Goal: Information Seeking & Learning: Learn about a topic

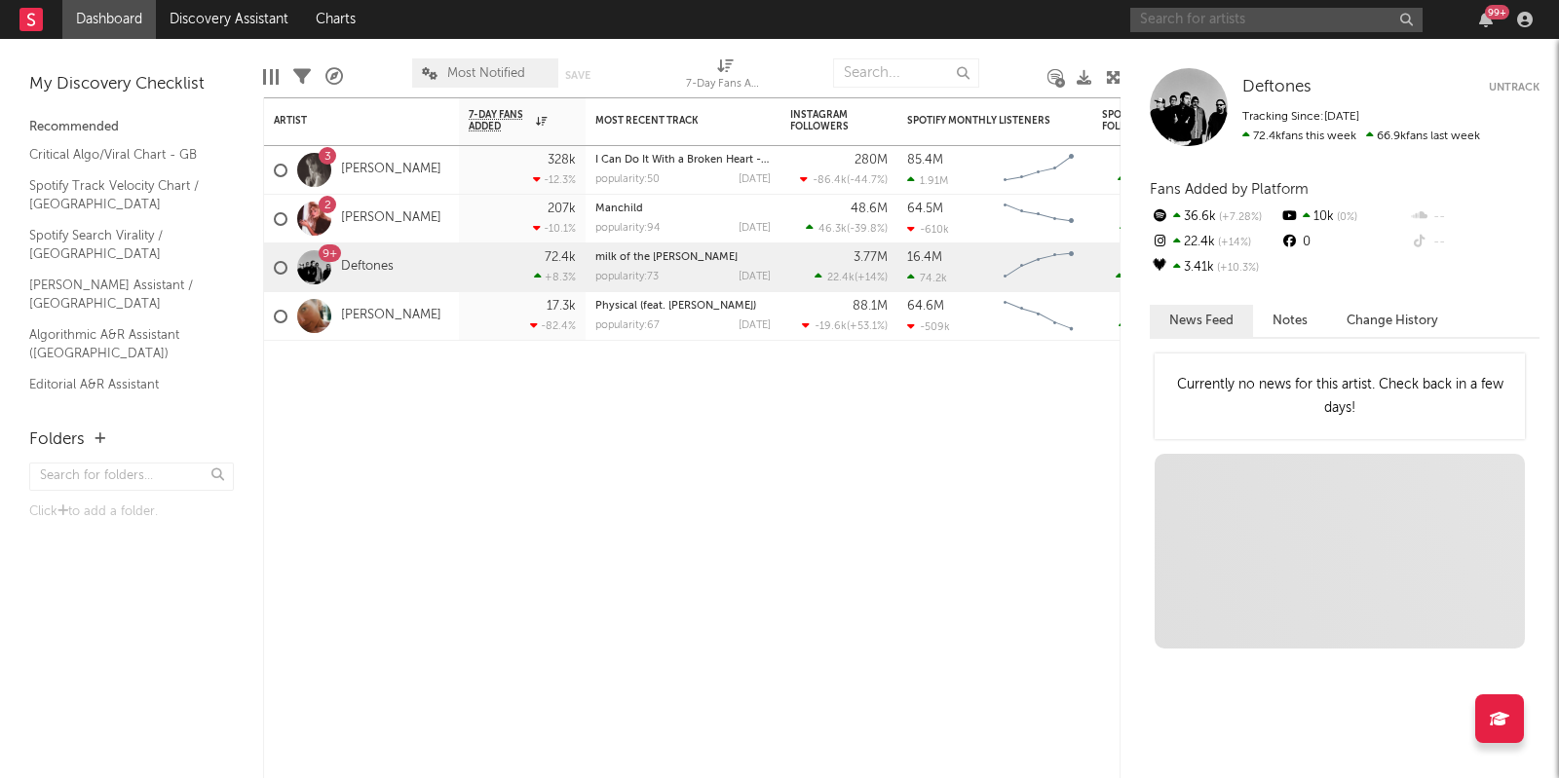
click at [1213, 21] on input "text" at bounding box center [1276, 20] width 292 height 24
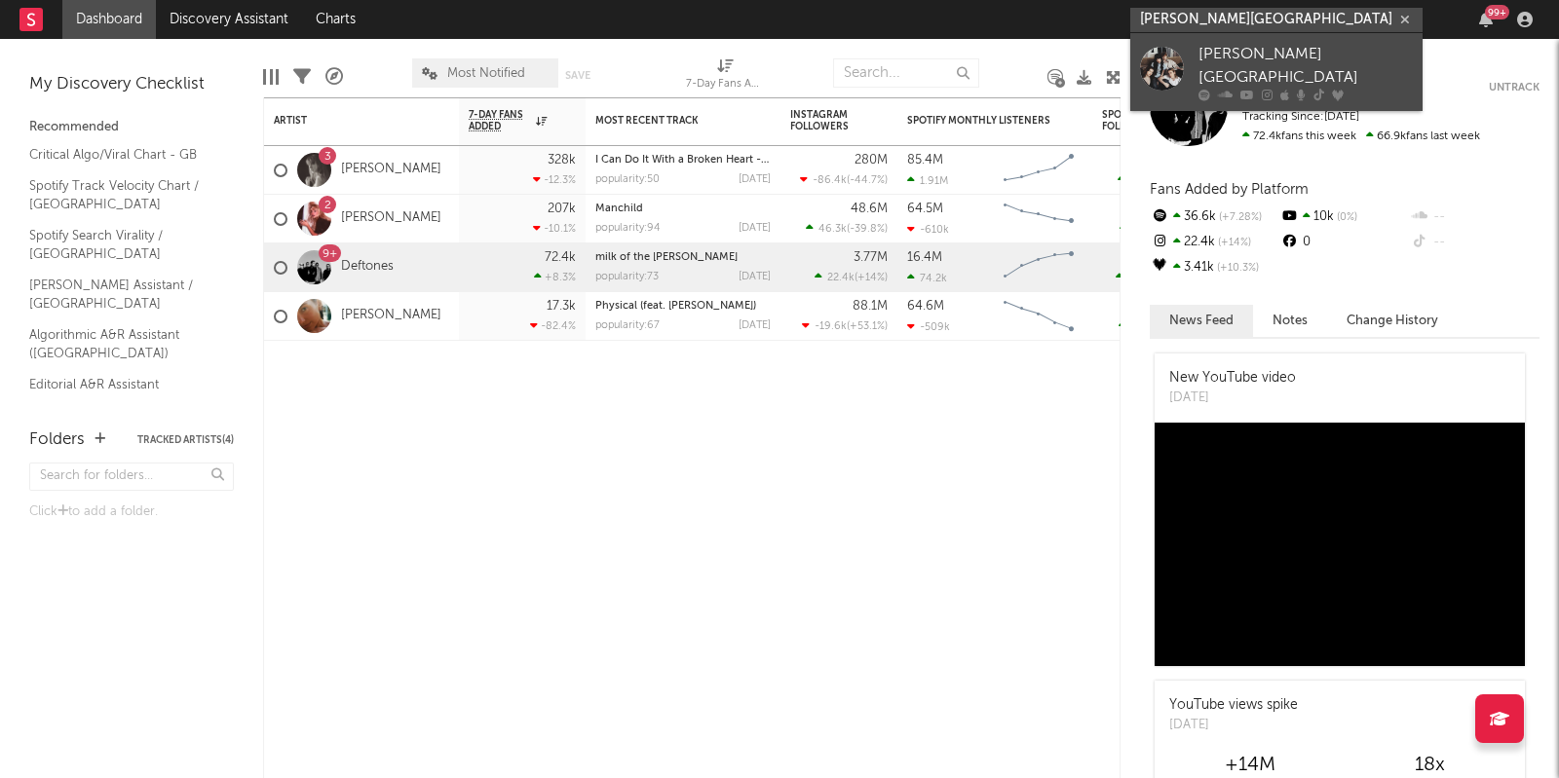
type input "[PERSON_NAME][GEOGRAPHIC_DATA]"
click at [1153, 72] on div at bounding box center [1162, 69] width 44 height 44
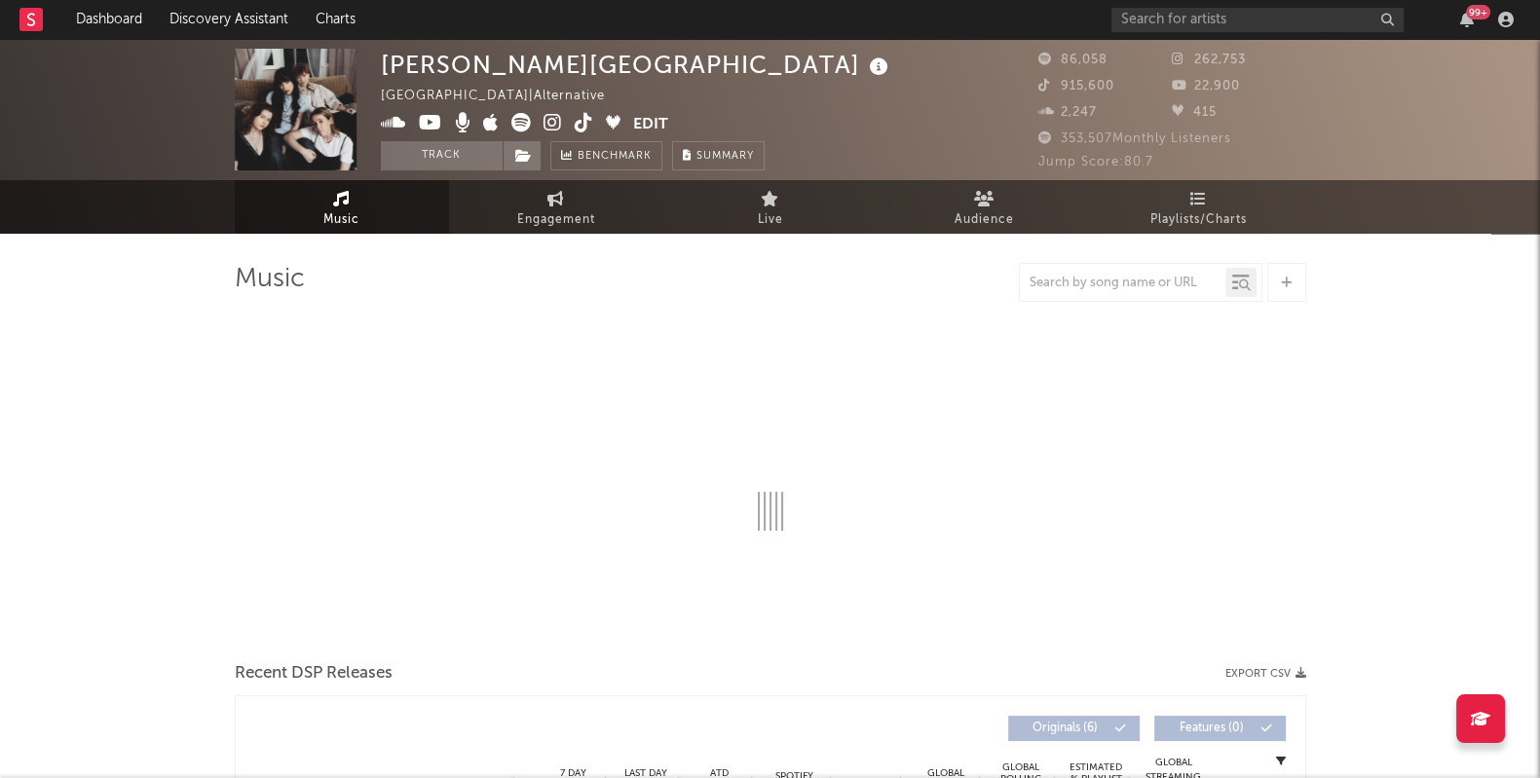
select select "6m"
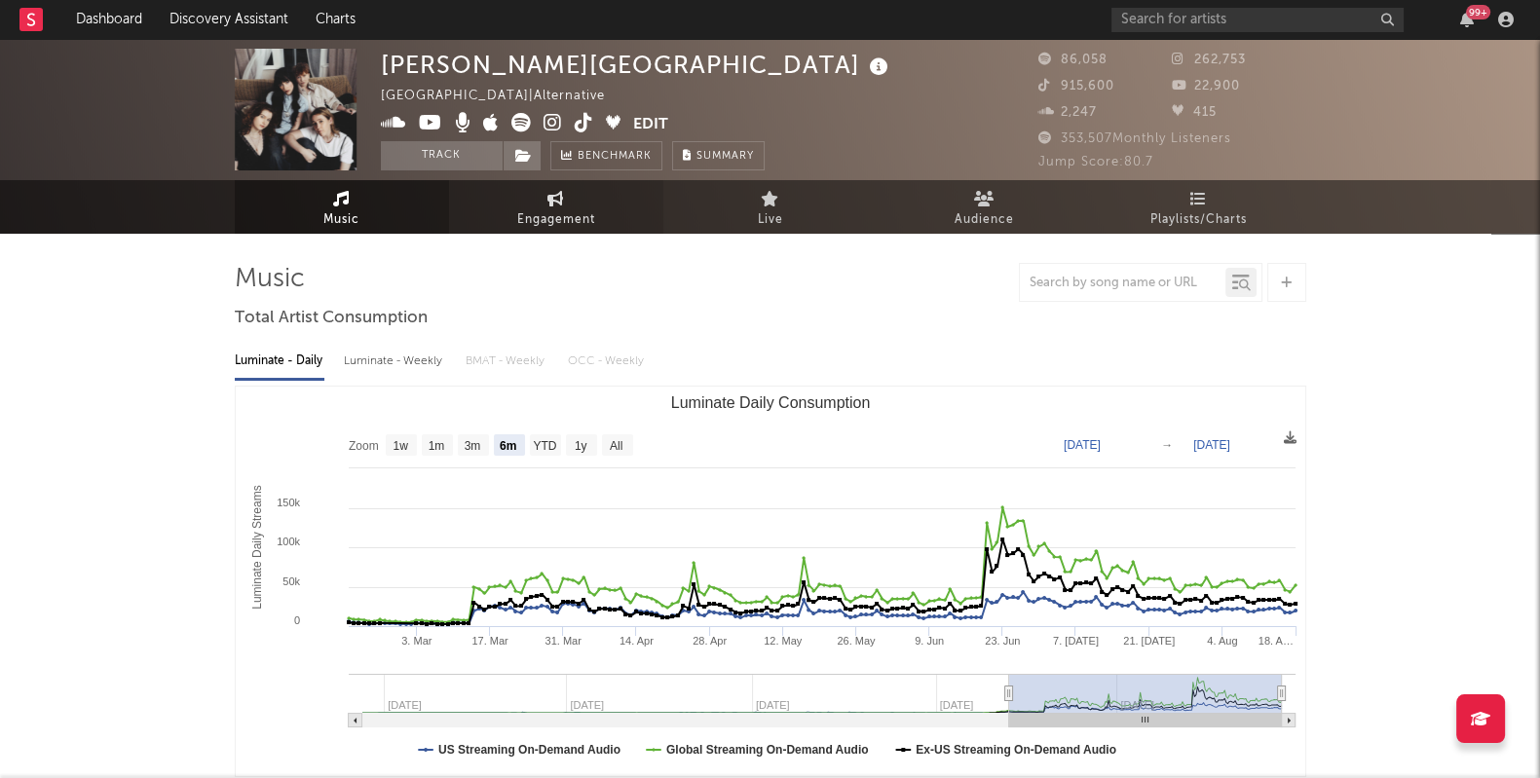
click at [536, 207] on link "Engagement" at bounding box center [556, 207] width 214 height 54
select select "1w"
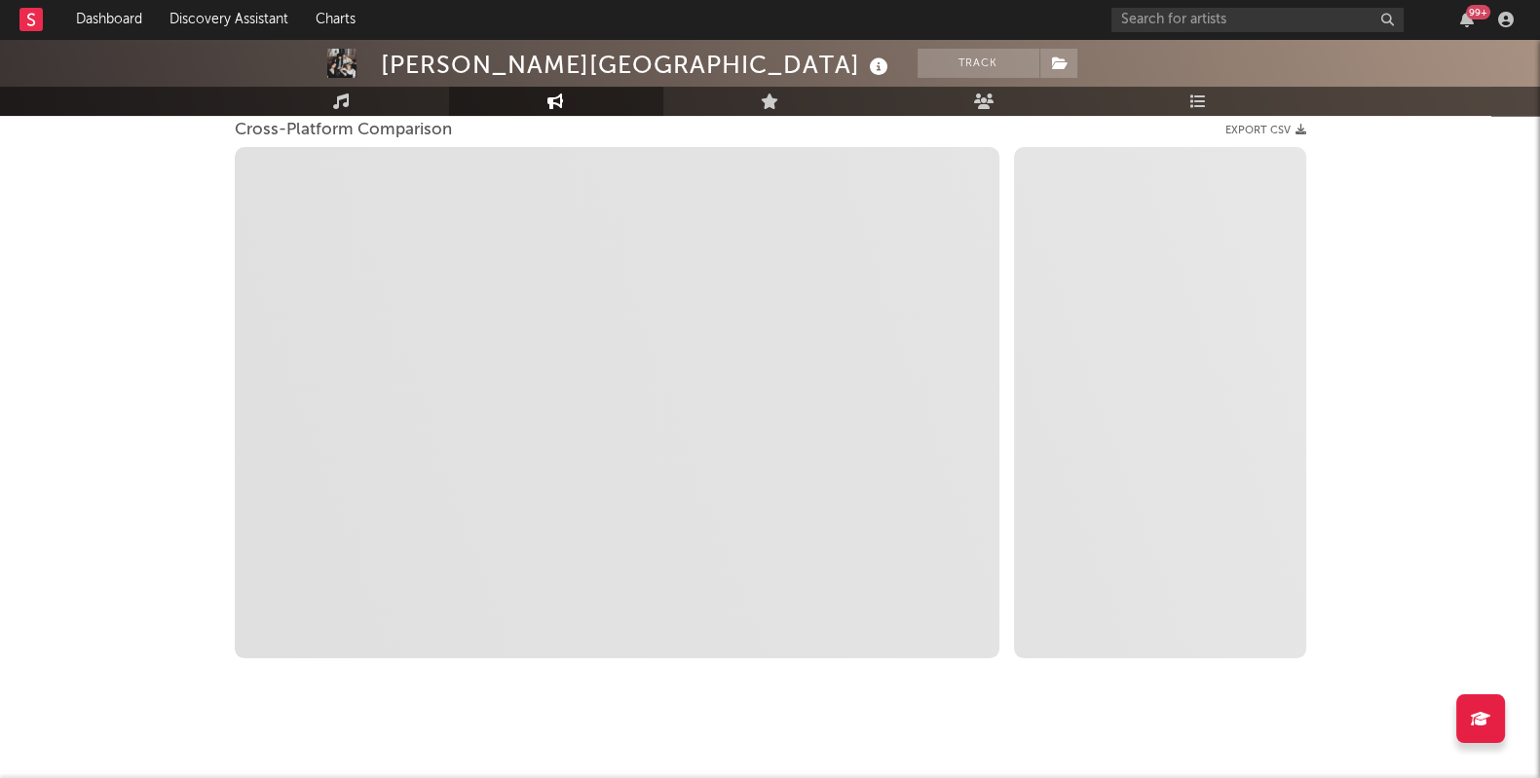
scroll to position [270, 0]
select select "1m"
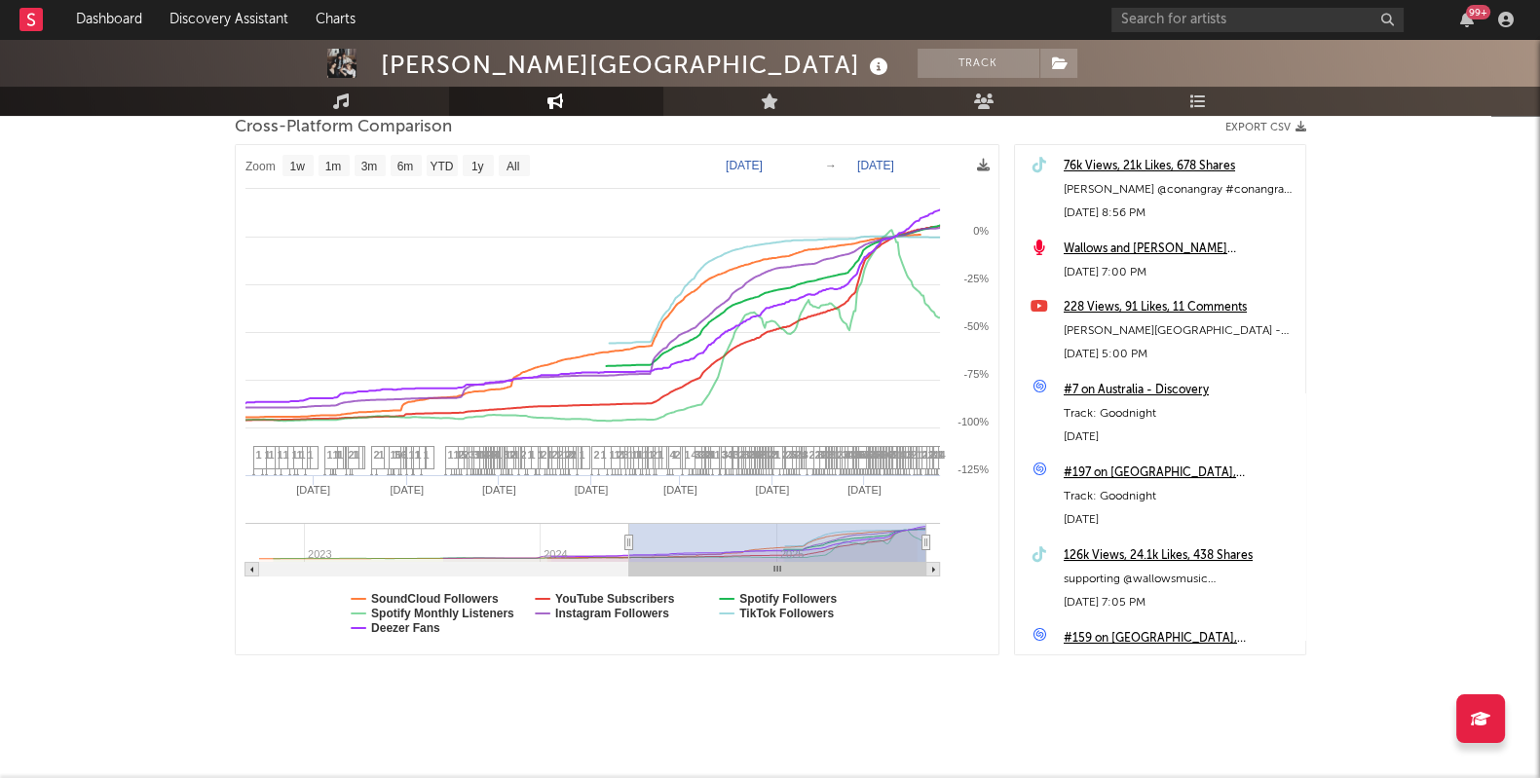
drag, startPoint x: 910, startPoint y: 547, endPoint x: 629, endPoint y: 523, distance: 281.6
click at [629, 523] on g at bounding box center [592, 550] width 695 height 54
type input "[DATE]"
select select "1w"
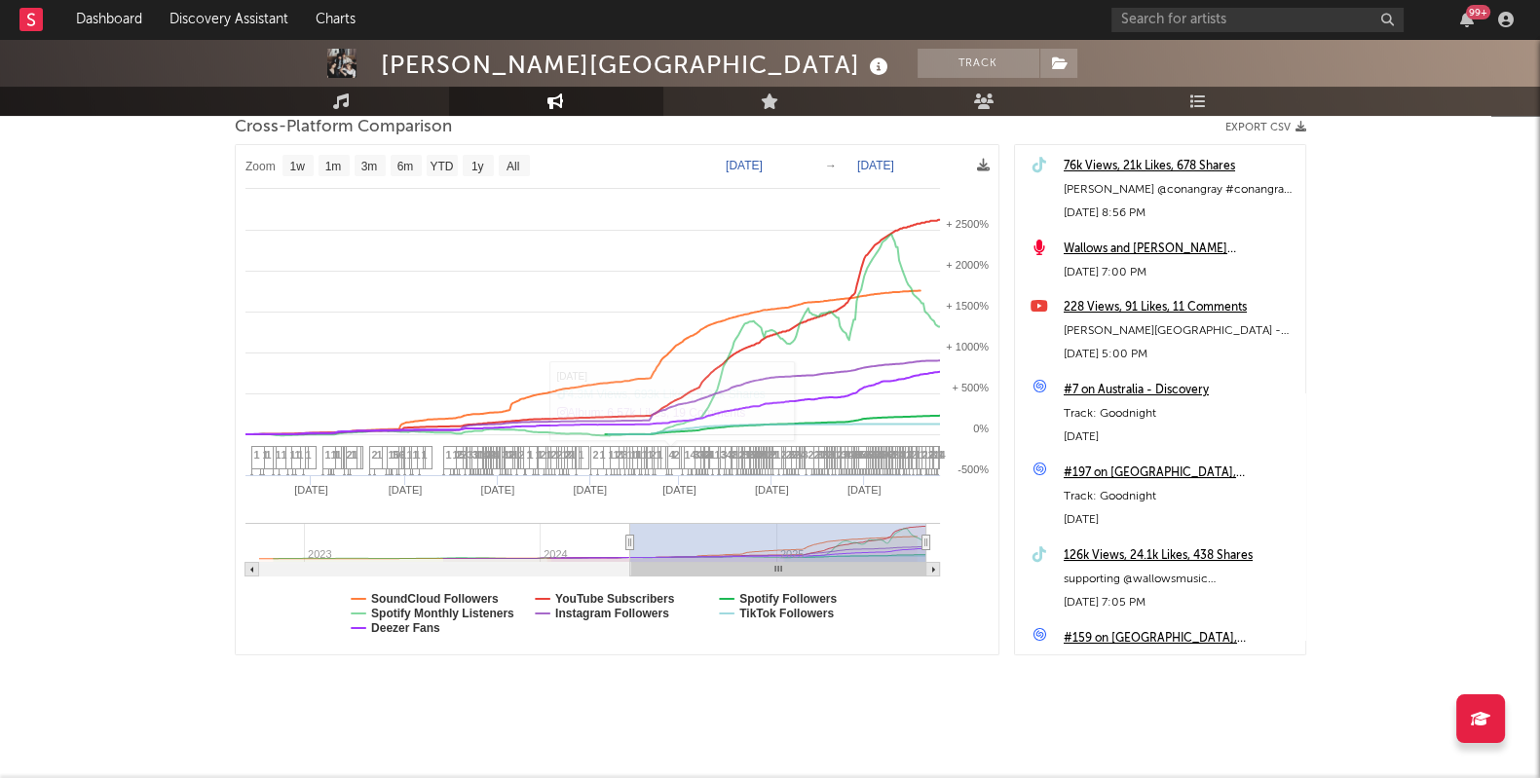
type input "[DATE]"
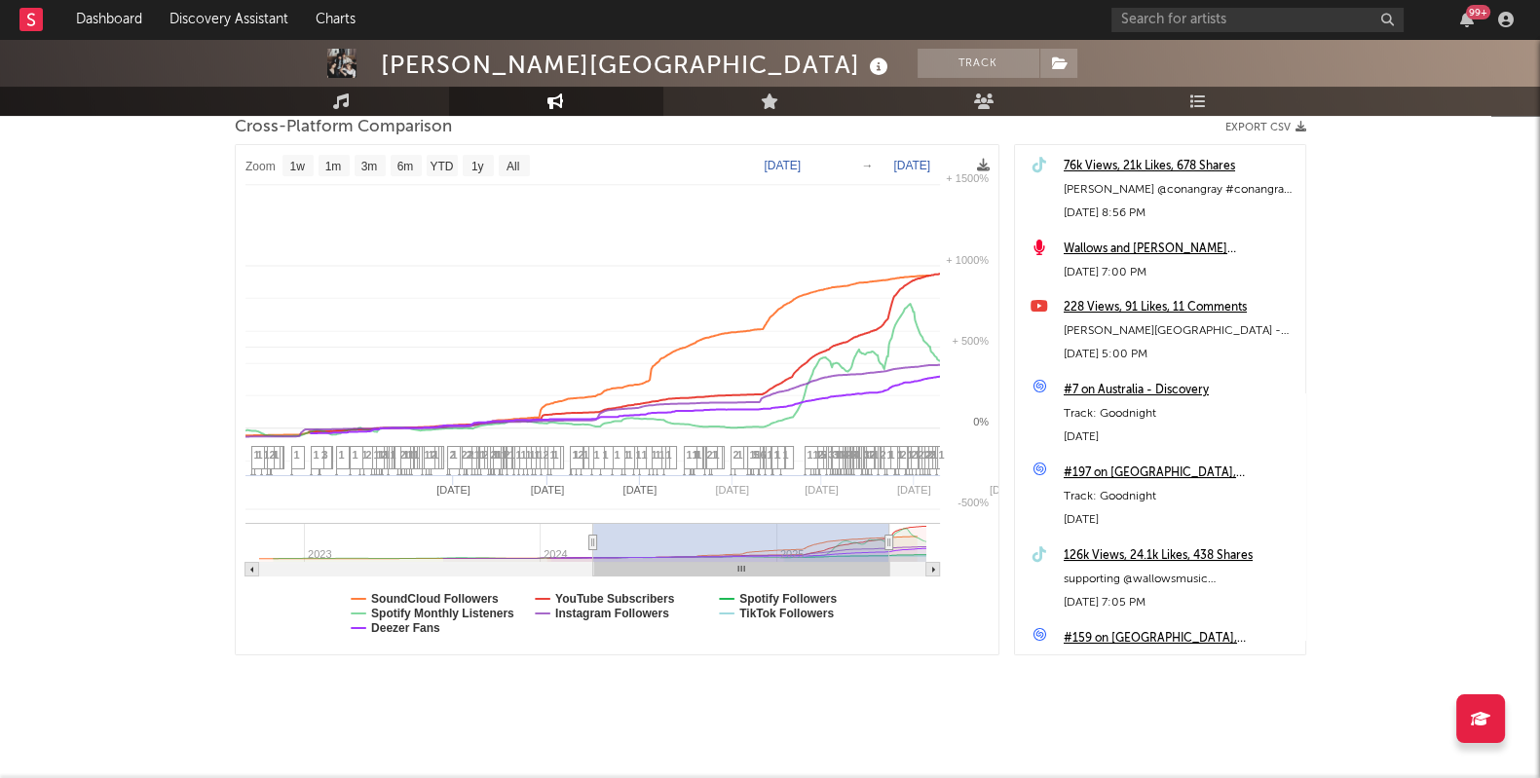
select select "1w"
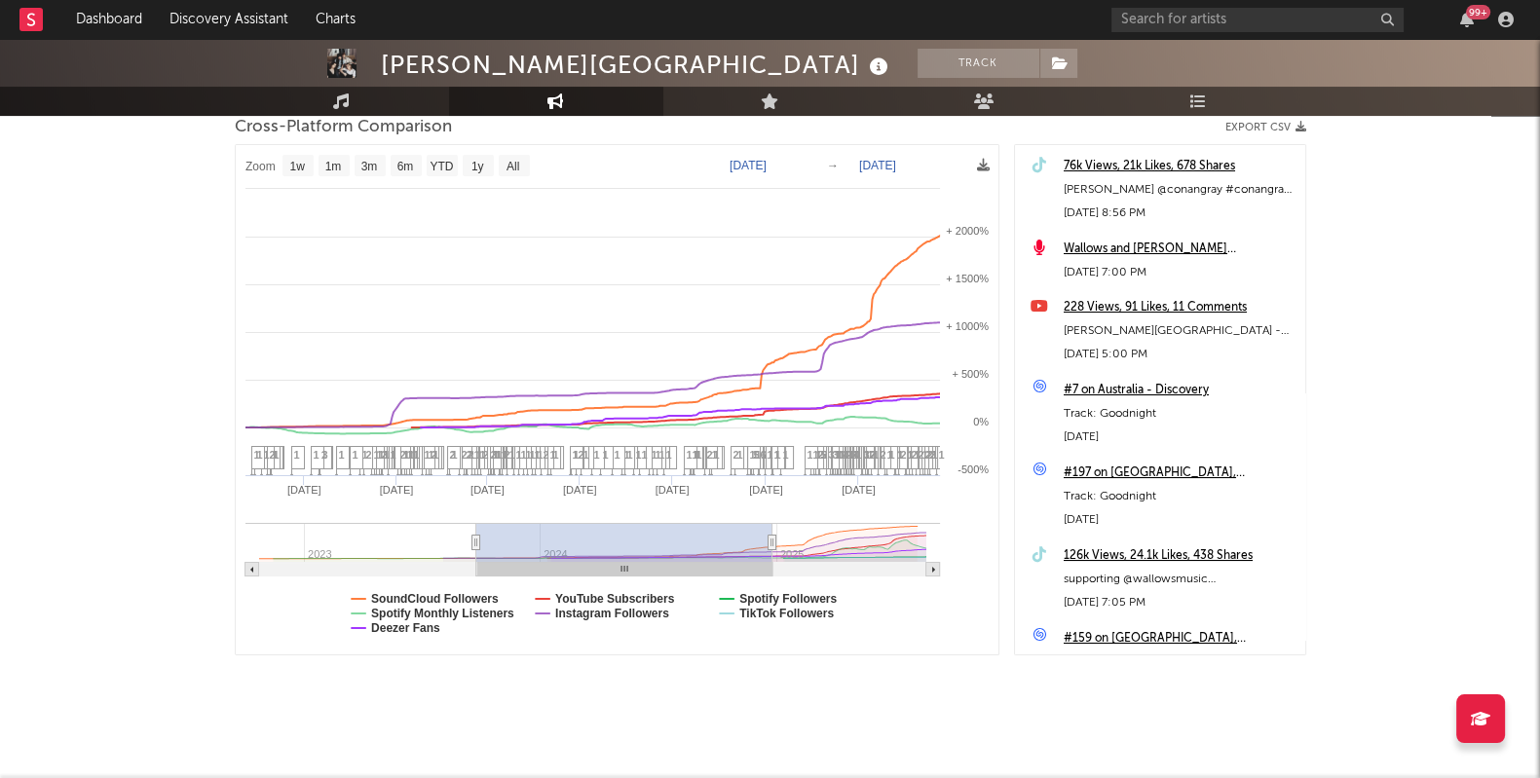
type input "[DATE]"
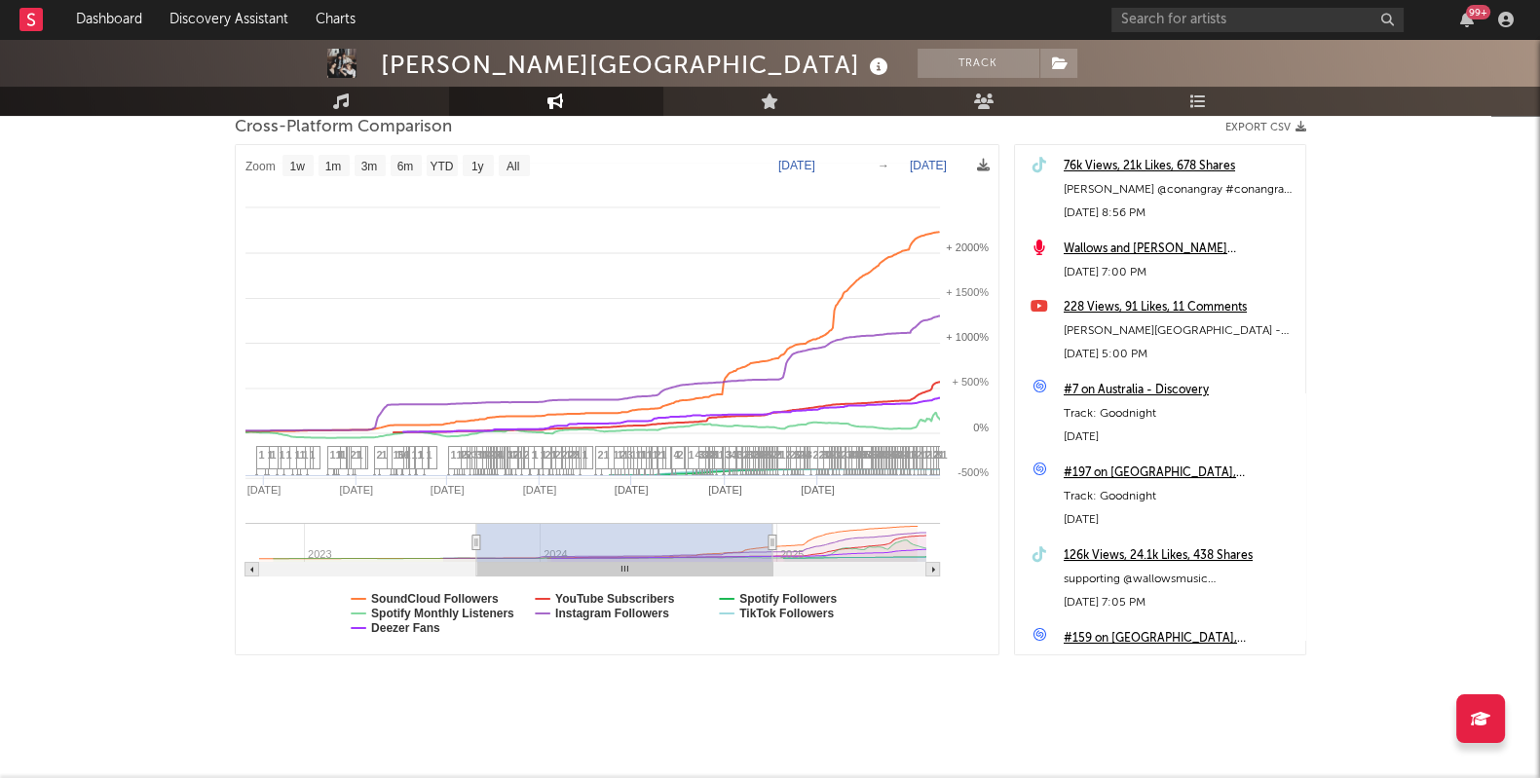
click at [775, 541] on g at bounding box center [592, 550] width 695 height 54
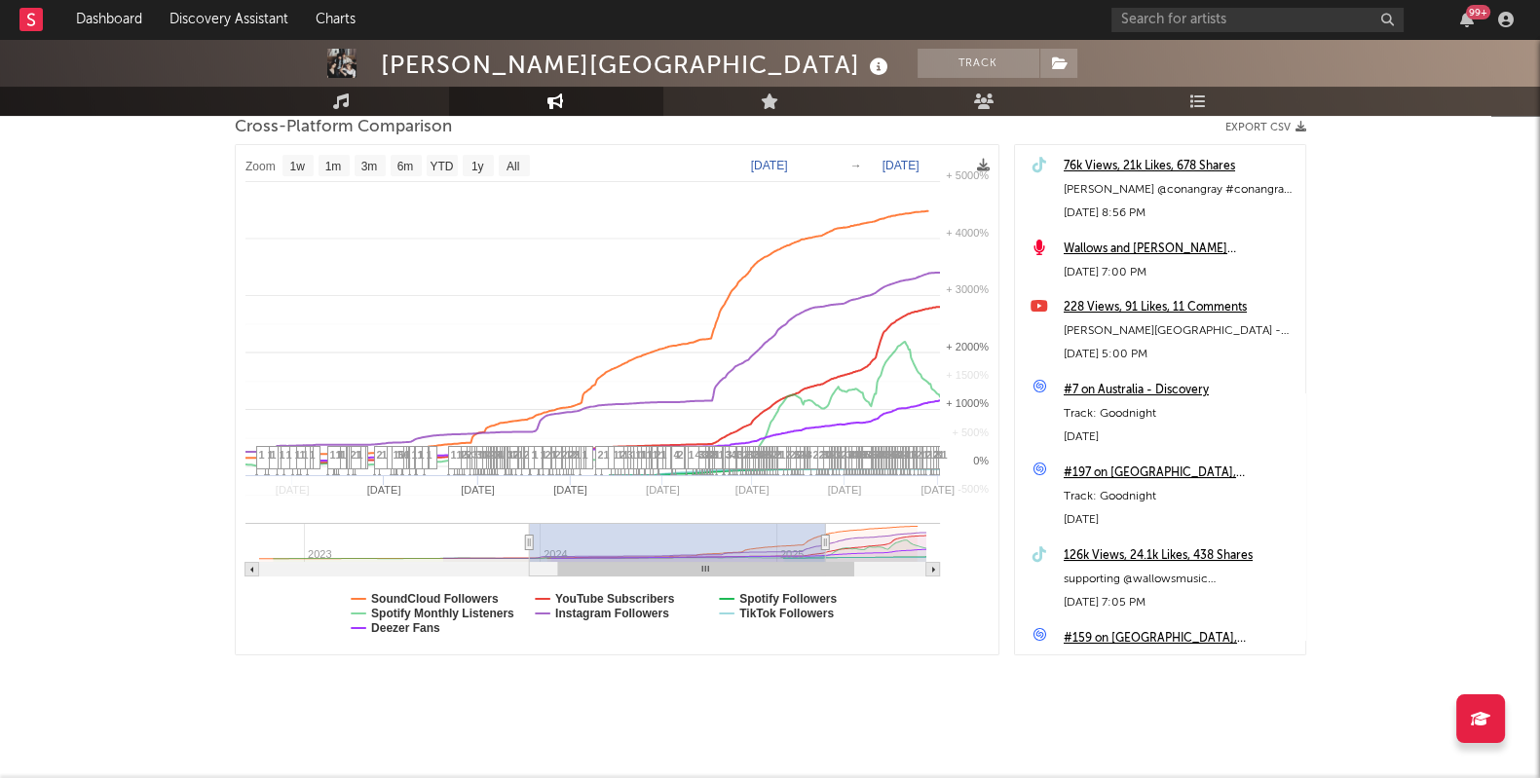
select select "1w"
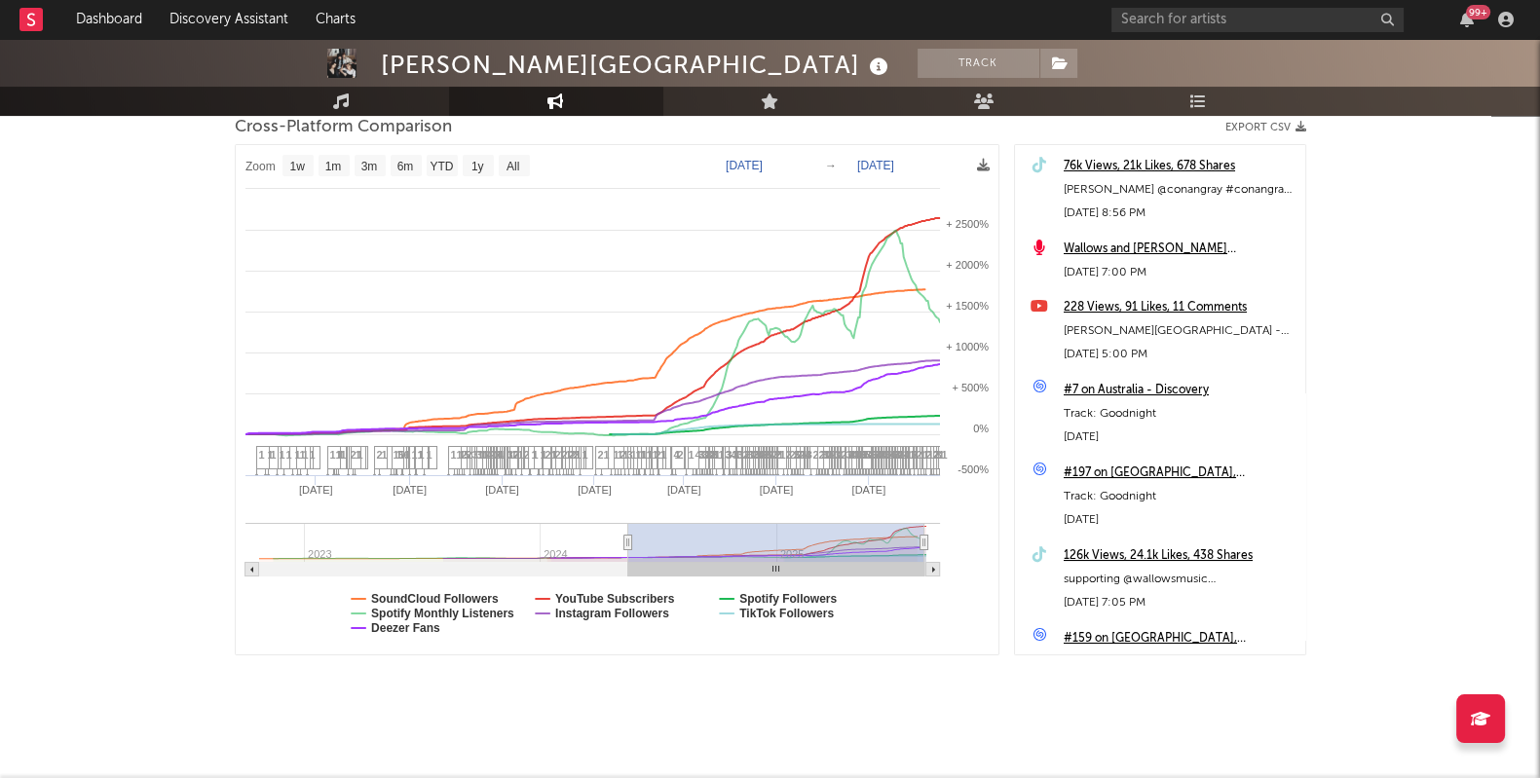
type input "[DATE]"
drag, startPoint x: 924, startPoint y: 540, endPoint x: 964, endPoint y: 543, distance: 40.0
click at [964, 543] on icon "Created with Highcharts 10.3.3 [DATE] '[DATE] Nov '[DATE] Mar '[DATE] [DATE] '2…" at bounding box center [617, 399] width 763 height 509
select select "1w"
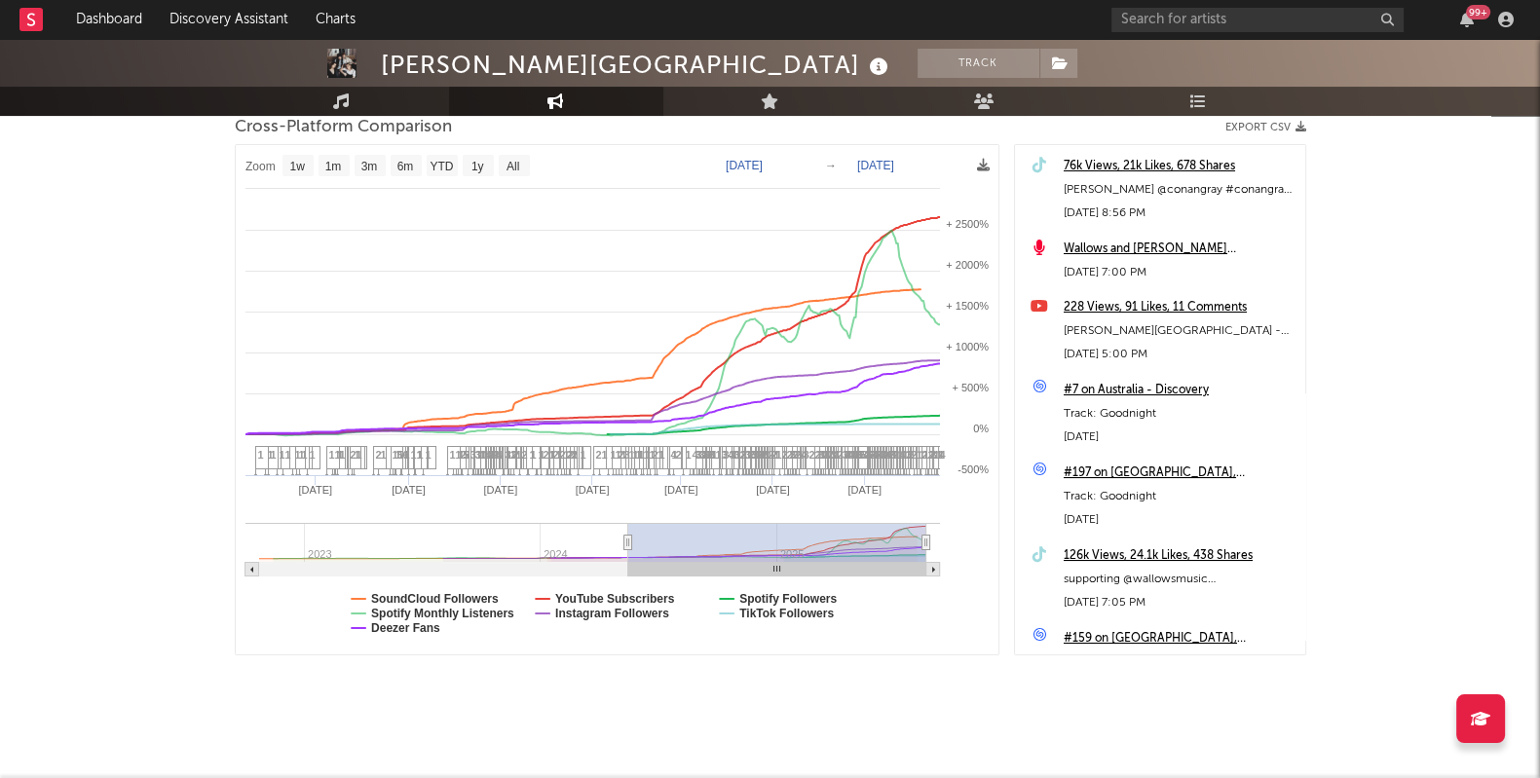
drag, startPoint x: 633, startPoint y: 542, endPoint x: 709, endPoint y: 541, distance: 76.0
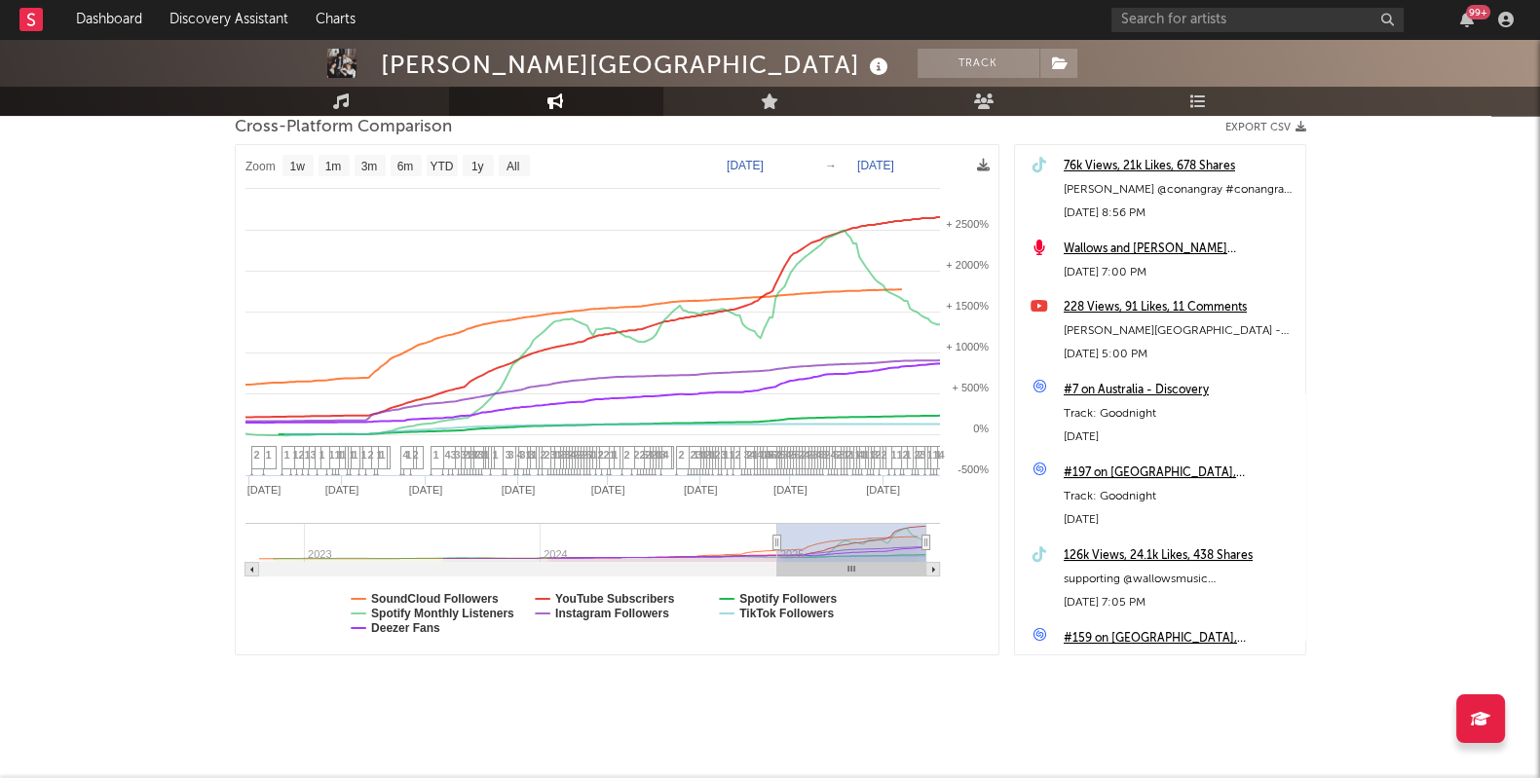
type input "[DATE]"
select select "1w"
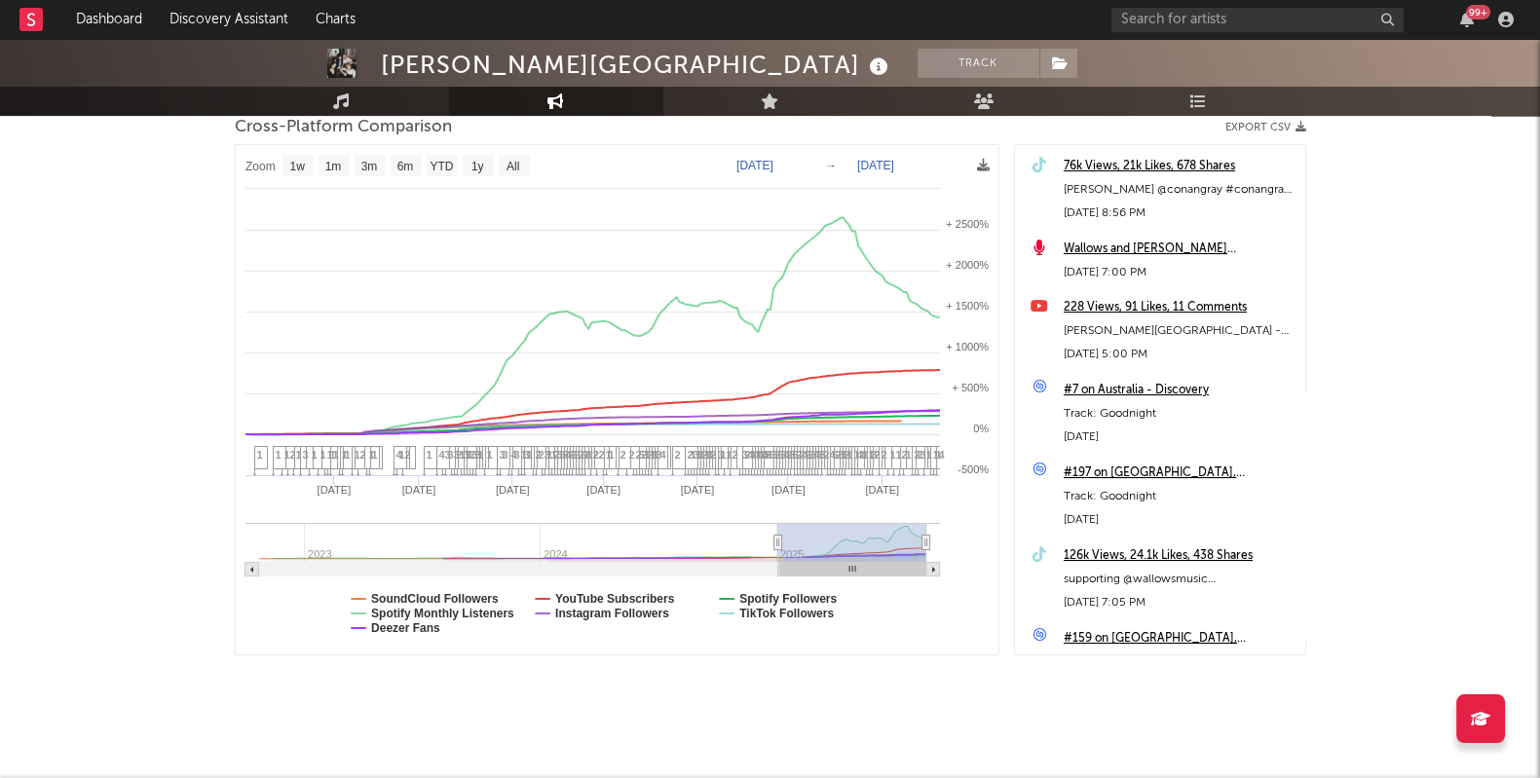
drag, startPoint x: 629, startPoint y: 546, endPoint x: 811, endPoint y: 547, distance: 181.2
click at [429, 594] on text "SoundCloud Followers" at bounding box center [435, 599] width 128 height 14
select select "1w"
click at [432, 609] on text "Spotify Monthly Listeners" at bounding box center [442, 614] width 143 height 14
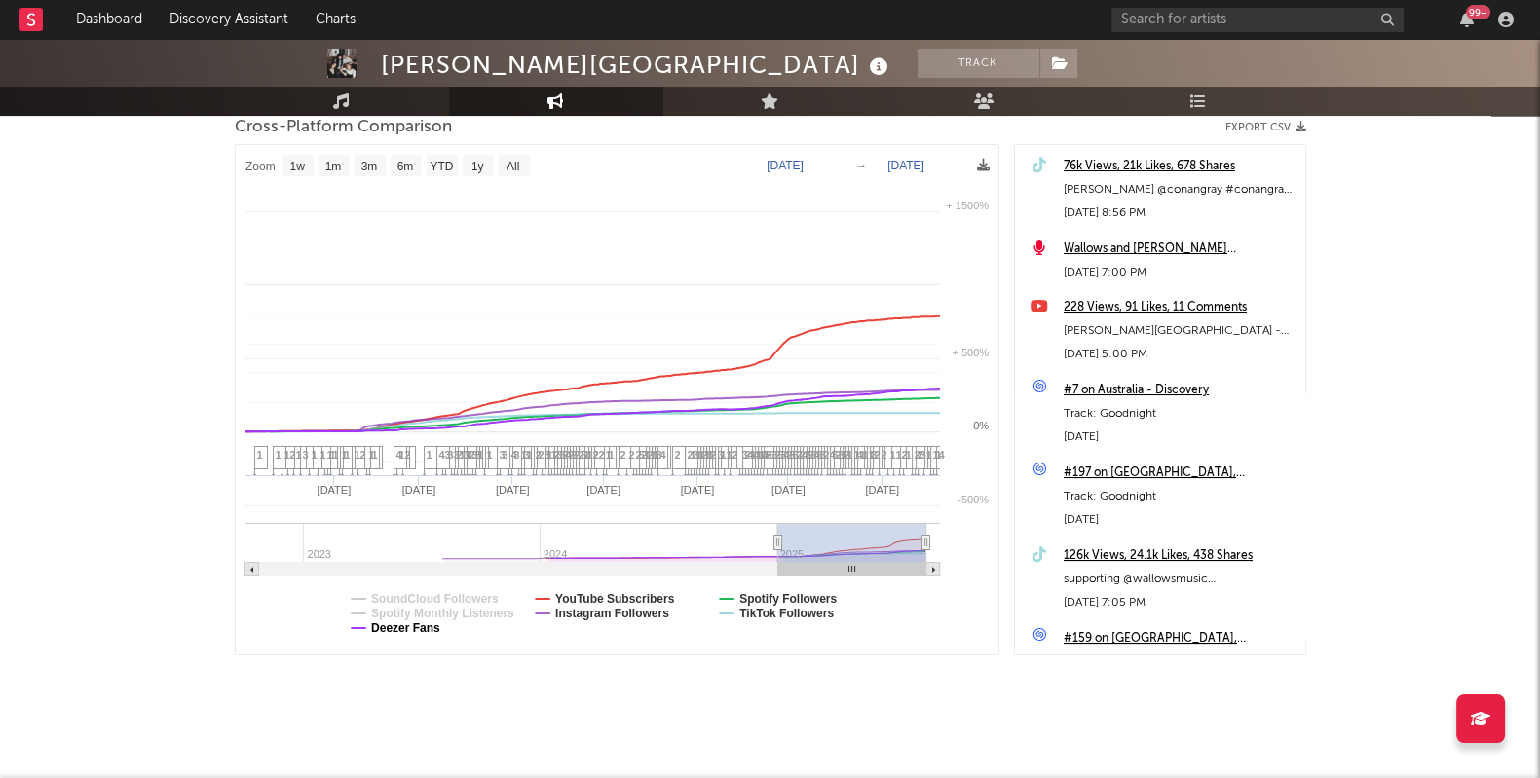
select select "1w"
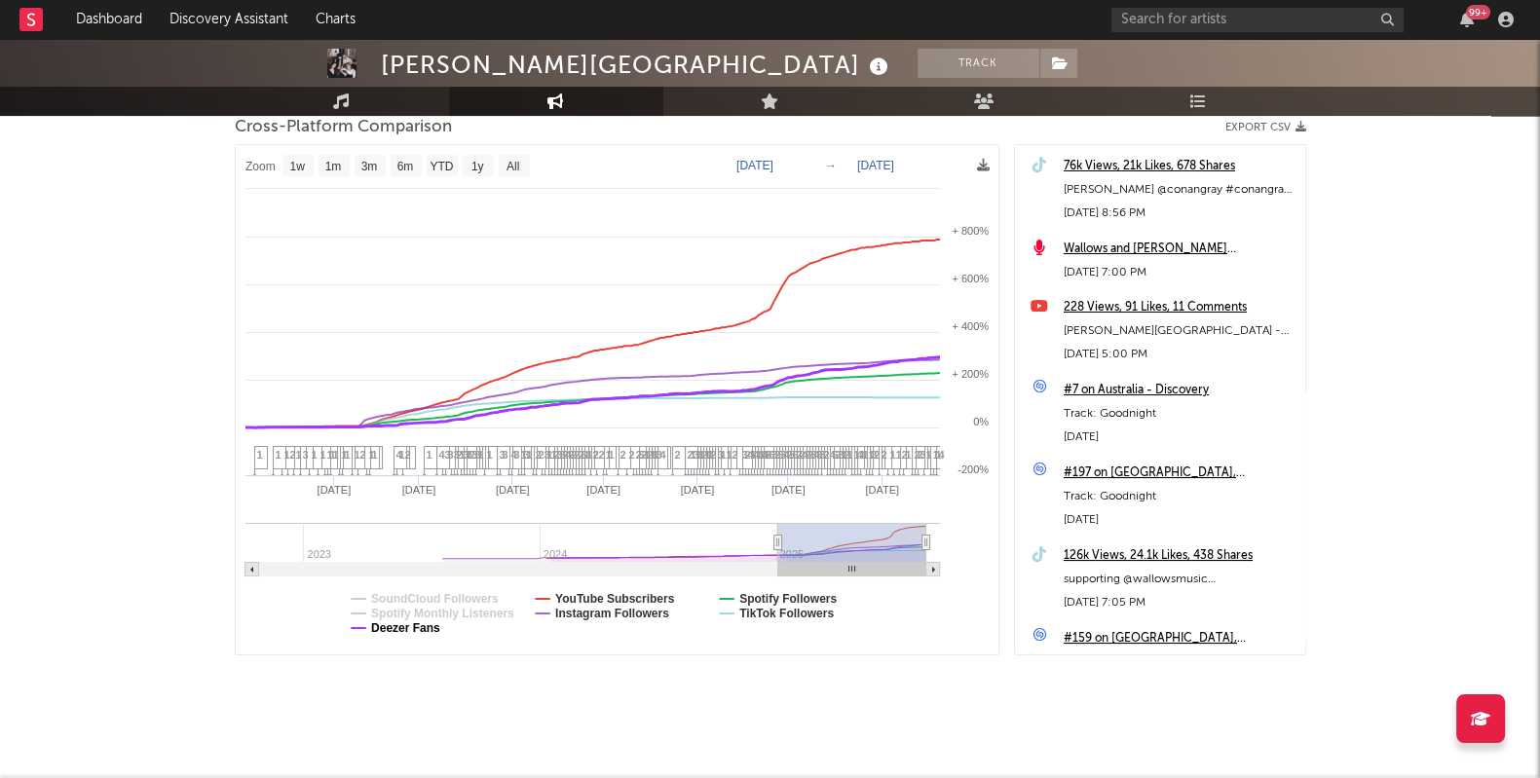
click at [424, 631] on text "Deezer Fans" at bounding box center [405, 629] width 69 height 14
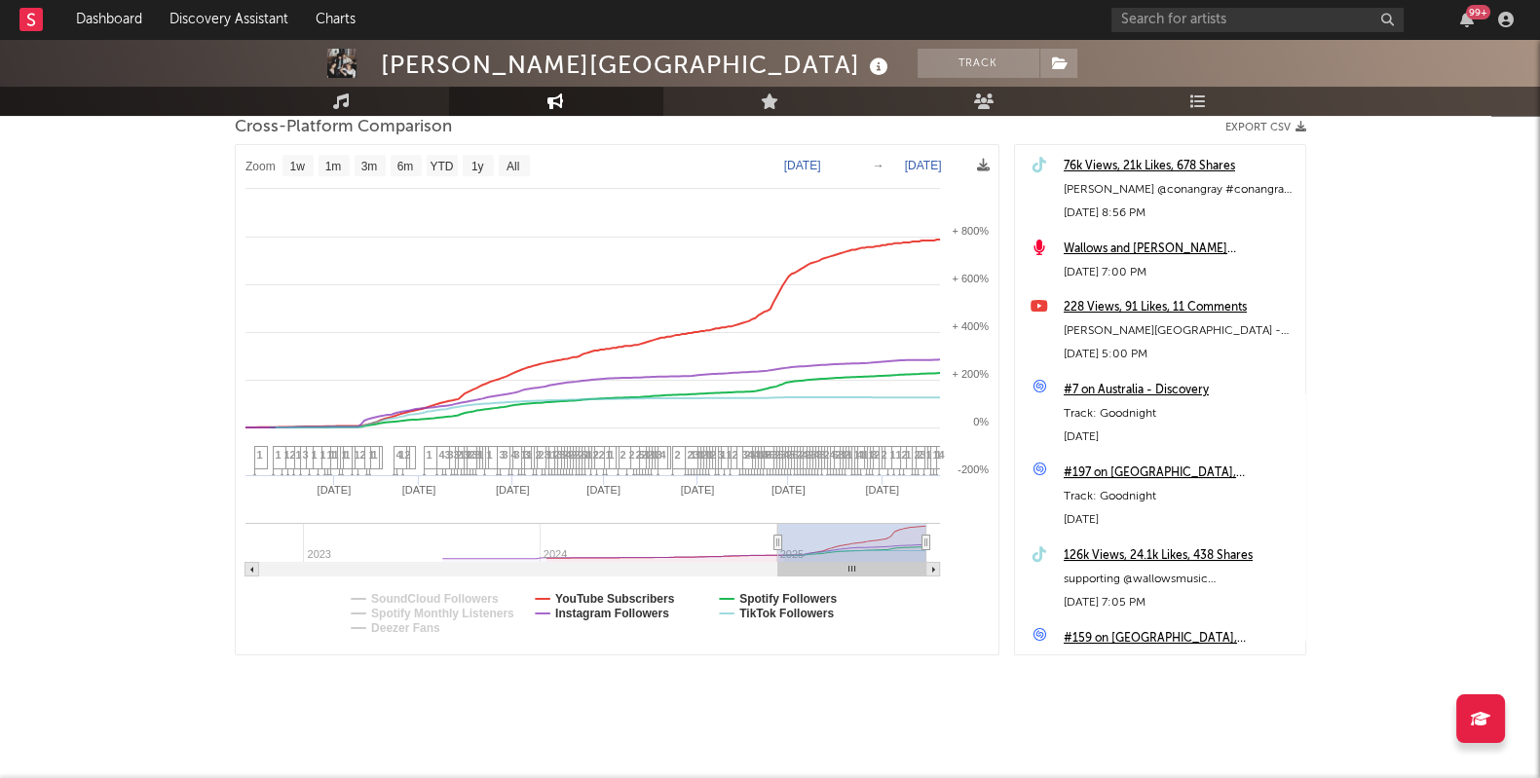
select select "1w"
click at [614, 594] on text "YouTube Subscribers" at bounding box center [615, 599] width 120 height 14
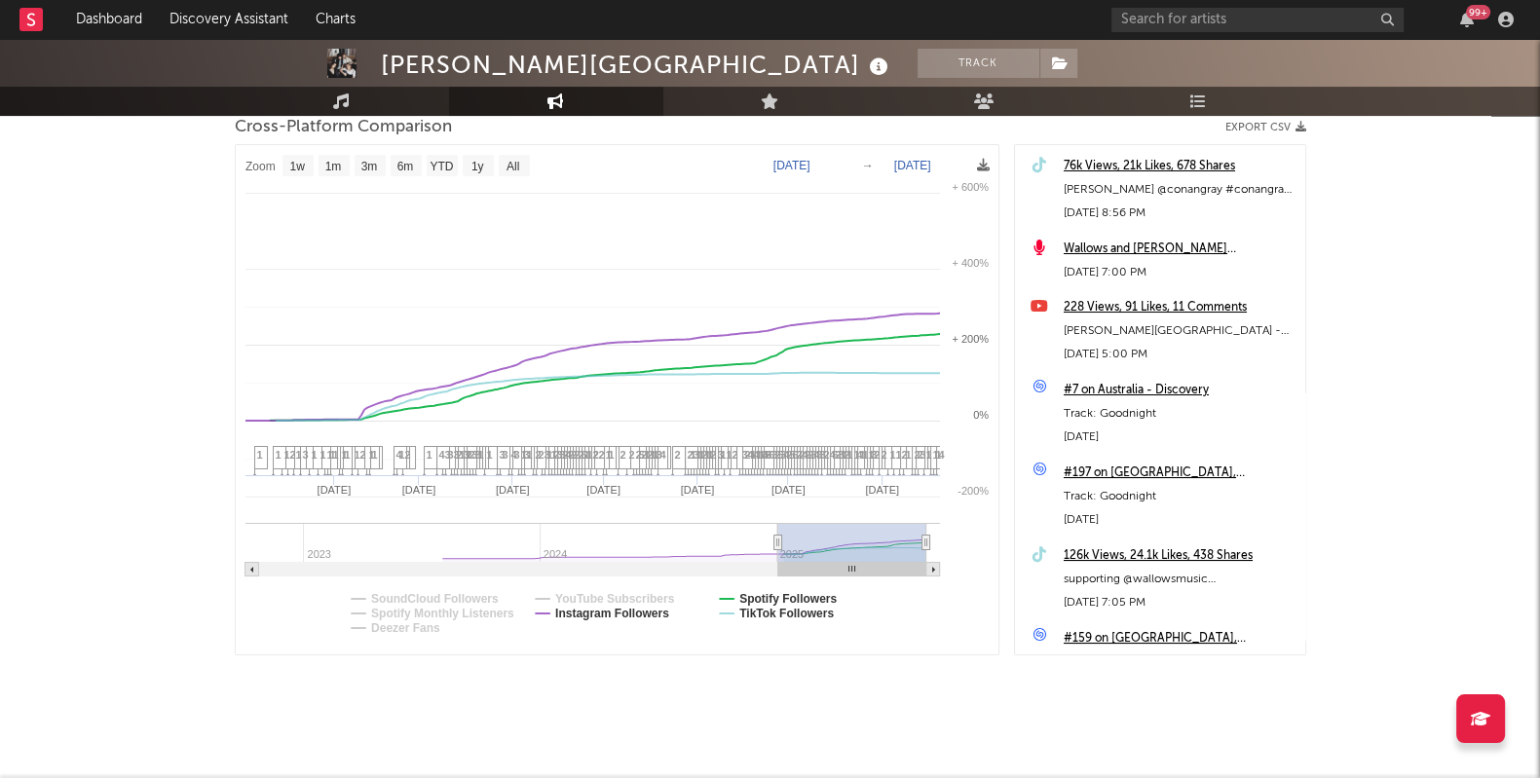
select select "1w"
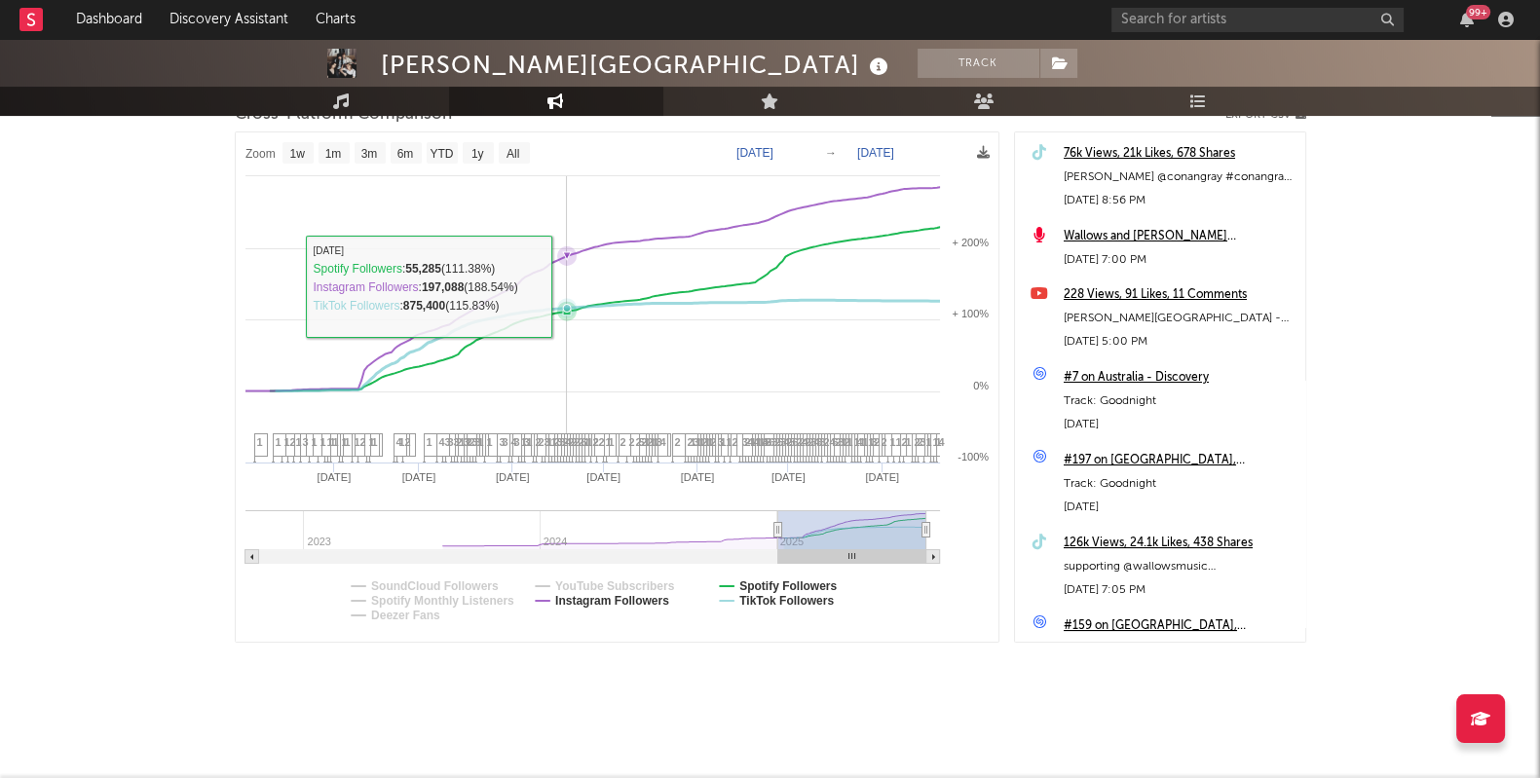
scroll to position [0, 0]
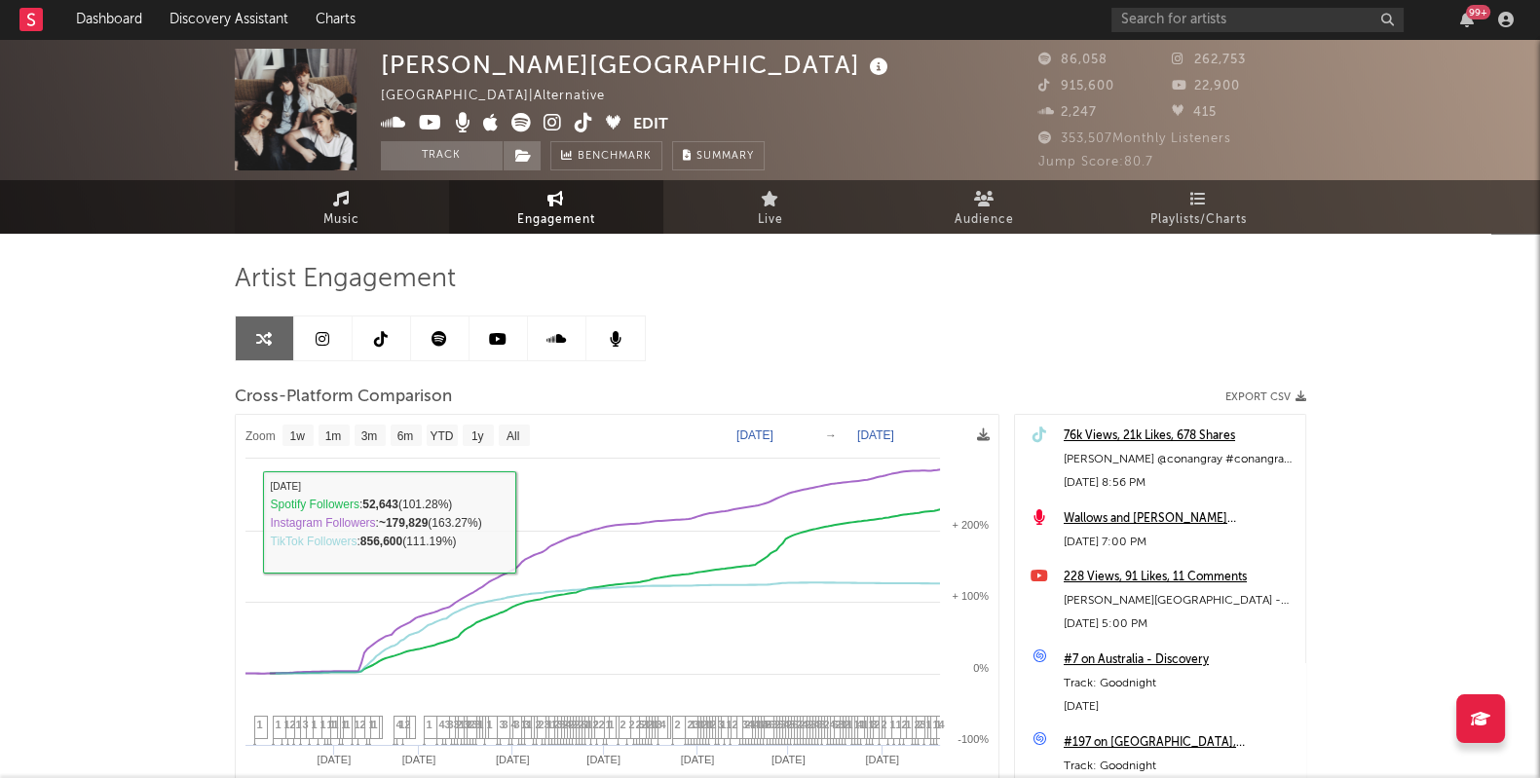
click at [349, 222] on span "Music" at bounding box center [341, 219] width 36 height 23
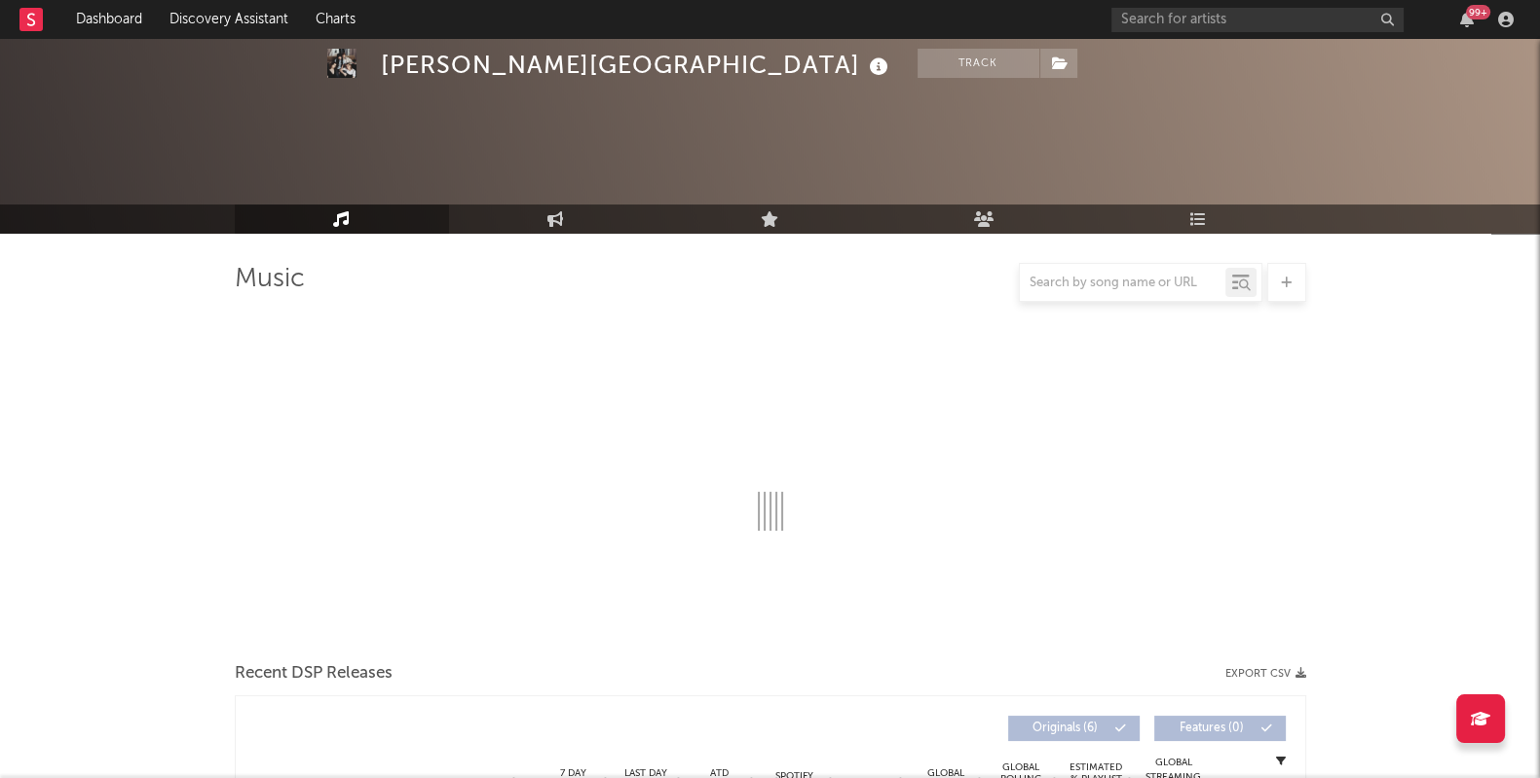
select select "6m"
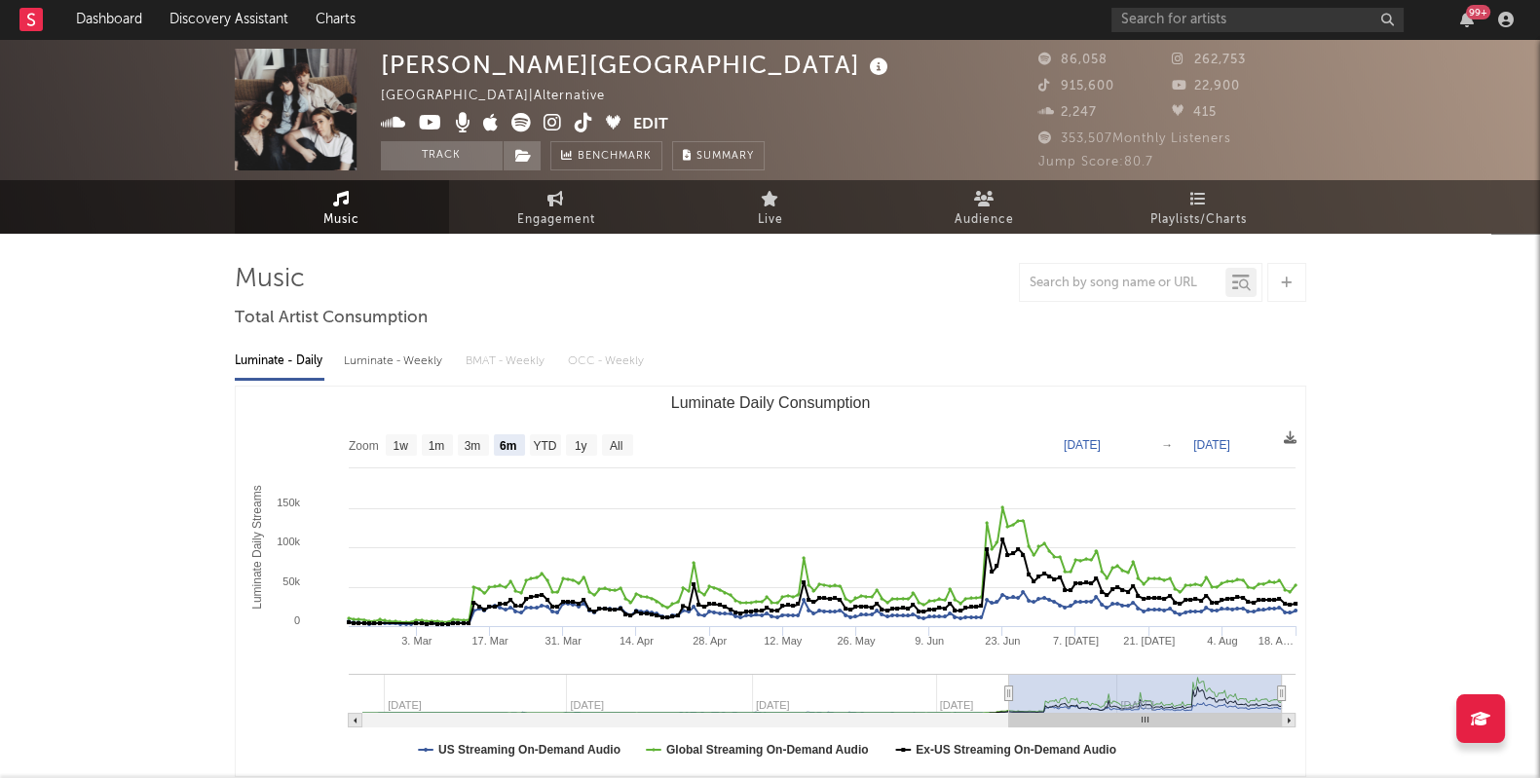
click at [576, 123] on icon at bounding box center [584, 122] width 19 height 19
